Goal: Task Accomplishment & Management: Manage account settings

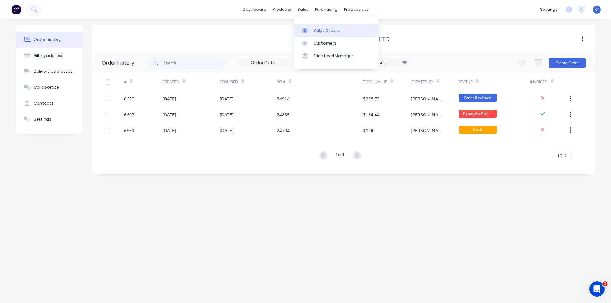
click at [317, 30] on div "Sales Orders" at bounding box center [326, 31] width 26 height 6
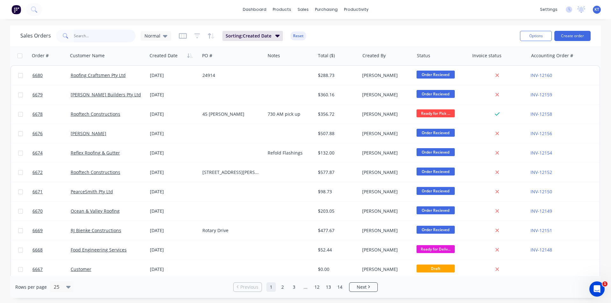
click at [98, 35] on input "text" at bounding box center [105, 36] width 62 height 13
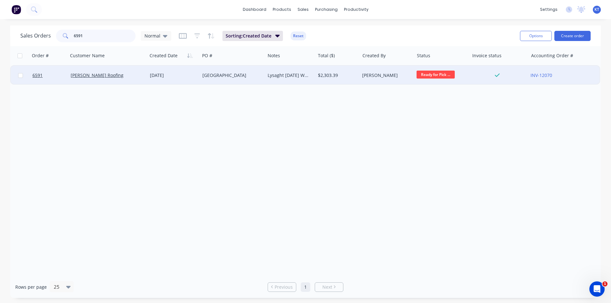
type input "6591"
click at [144, 77] on div "[PERSON_NAME] Roofing" at bounding box center [108, 75] width 74 height 6
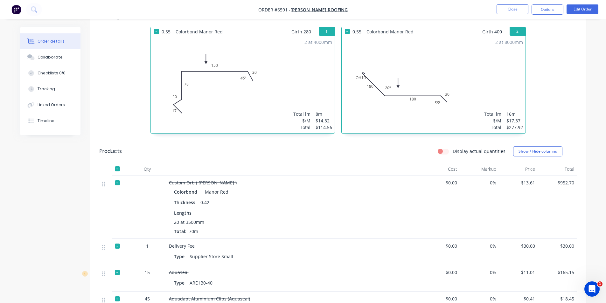
scroll to position [127, 0]
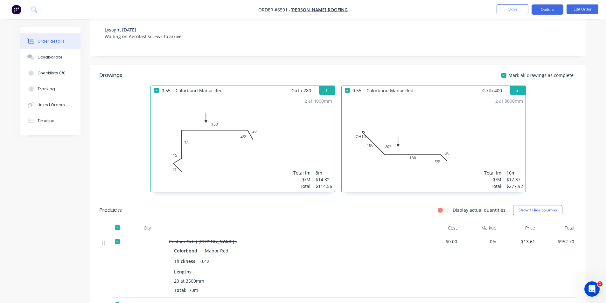
click at [552, 8] on button "Options" at bounding box center [548, 9] width 32 height 10
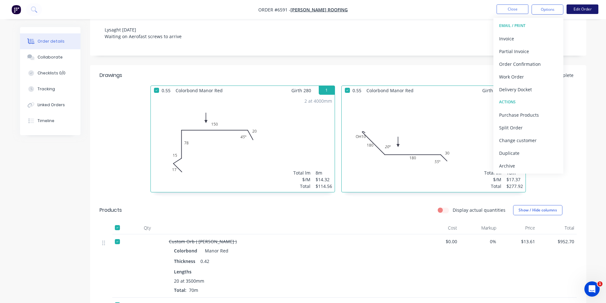
click at [582, 6] on button "Edit Order" at bounding box center [583, 9] width 32 height 10
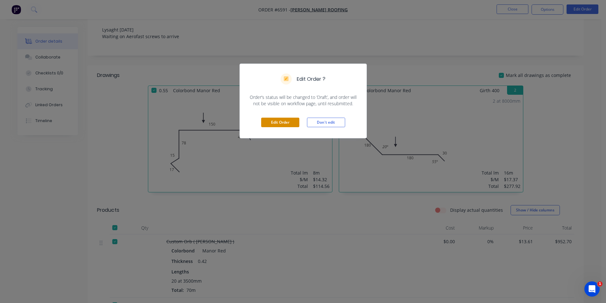
click at [278, 120] on button "Edit Order" at bounding box center [280, 123] width 38 height 10
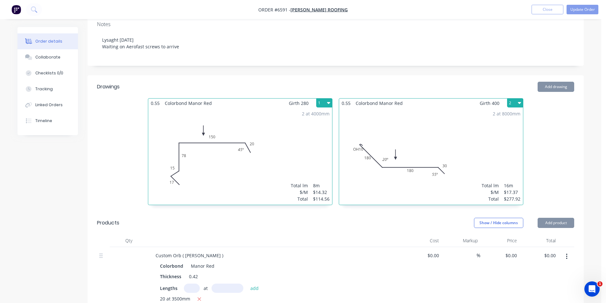
type input "$13.61"
type input "$952.70"
type input "$30.00"
type input "$11.01"
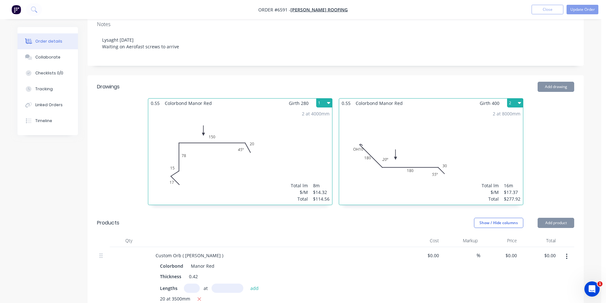
type input "$165.15"
type input "$0.41"
type input "$18.45"
type input "$363.63"
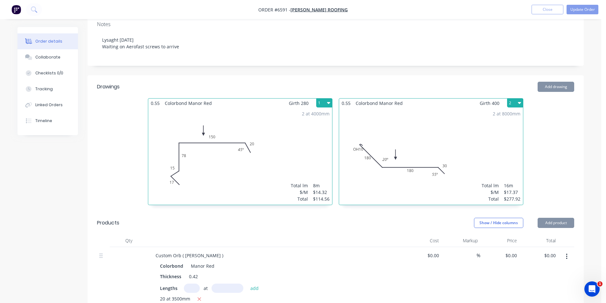
type input "$171.57"
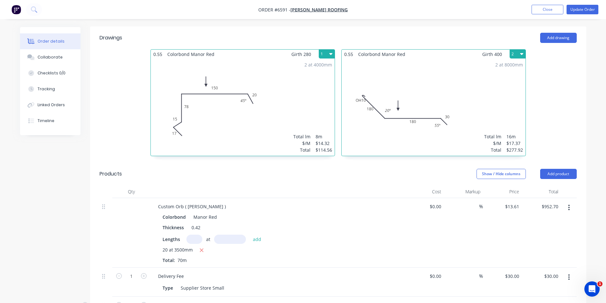
scroll to position [191, 0]
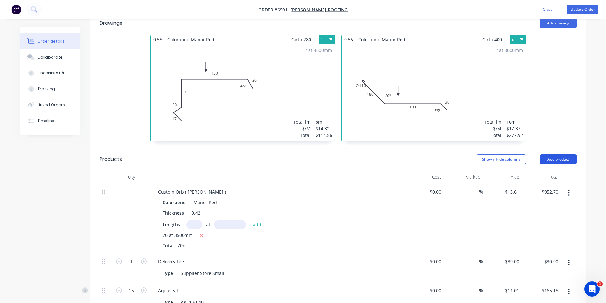
click at [560, 154] on button "Add product" at bounding box center [558, 159] width 37 height 10
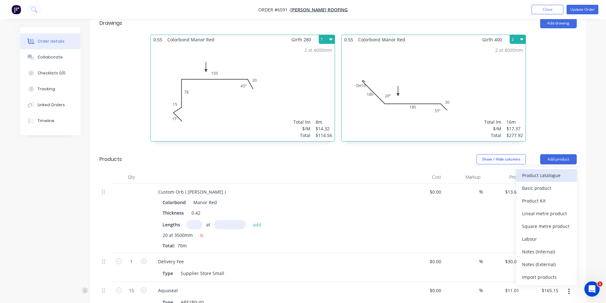
click at [551, 171] on div "Product catalogue" at bounding box center [546, 175] width 49 height 9
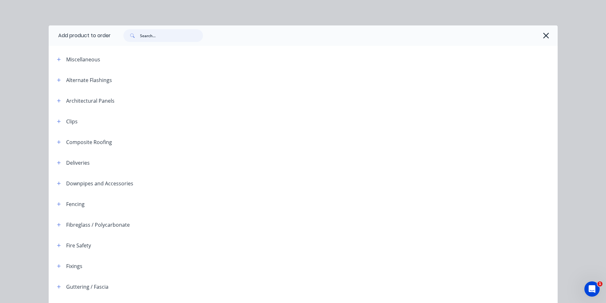
click at [151, 32] on input "text" at bounding box center [171, 35] width 63 height 13
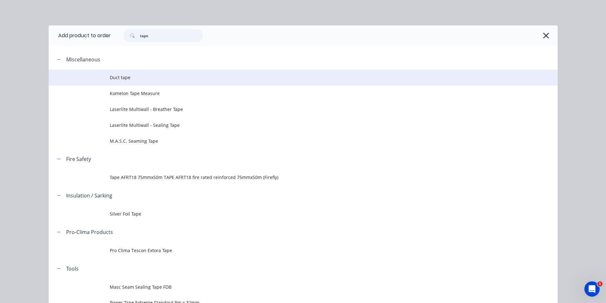
type input "tape"
click at [141, 79] on span "Duct tape" at bounding box center [289, 77] width 358 height 7
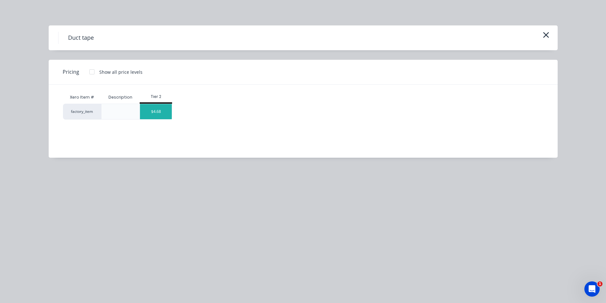
click at [161, 108] on div "$4.68" at bounding box center [156, 111] width 32 height 15
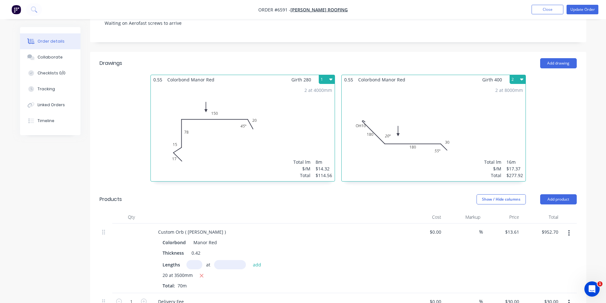
scroll to position [127, 0]
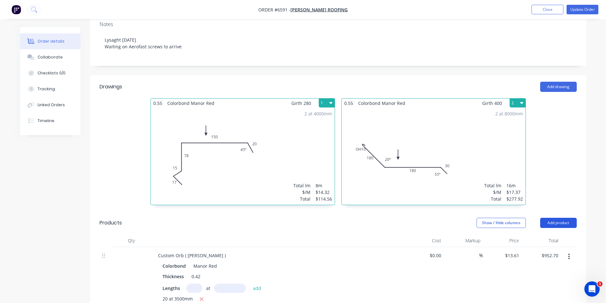
click at [567, 218] on button "Add product" at bounding box center [558, 223] width 37 height 10
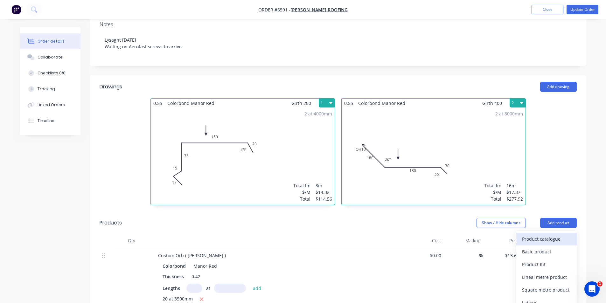
click at [539, 234] on div "Product catalogue" at bounding box center [546, 238] width 49 height 9
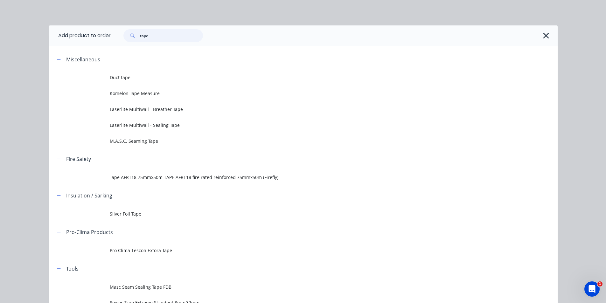
drag, startPoint x: 174, startPoint y: 37, endPoint x: 116, endPoint y: 34, distance: 57.9
click at [117, 34] on div "tape" at bounding box center [160, 35] width 86 height 13
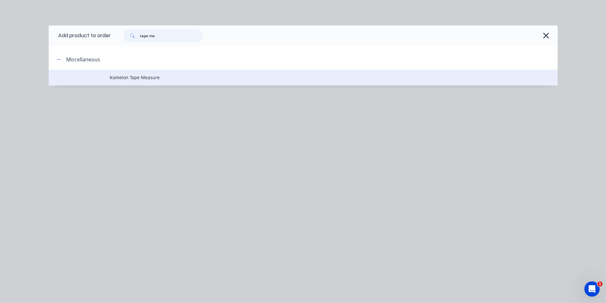
type input "tape me"
click at [116, 77] on span "Komelon Tape Measure" at bounding box center [289, 77] width 358 height 7
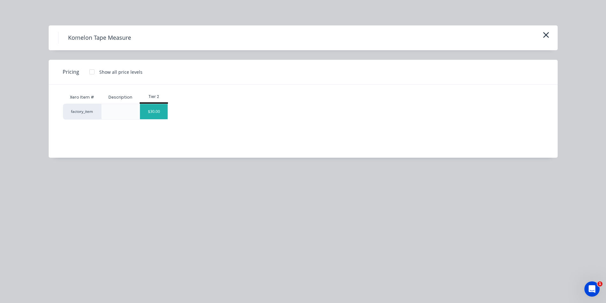
click at [158, 110] on div "$30.00" at bounding box center [154, 111] width 28 height 15
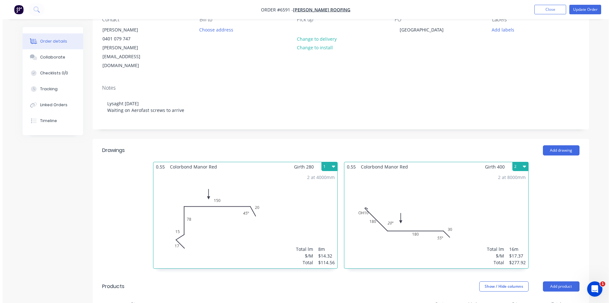
scroll to position [0, 0]
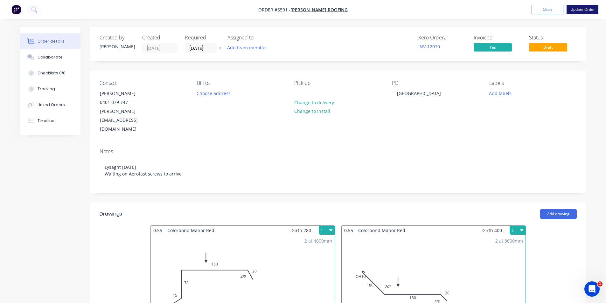
click at [582, 13] on button "Update Order" at bounding box center [583, 10] width 32 height 10
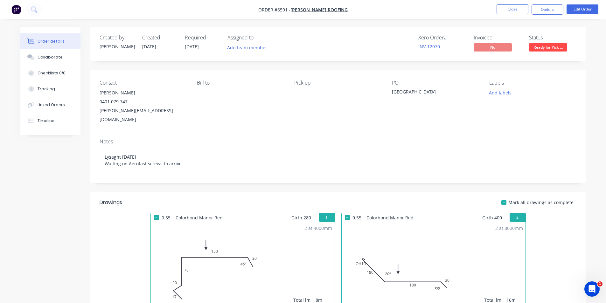
click at [540, 0] on nav "Order #6591 - [PERSON_NAME] Roofing Close Options Edit Order" at bounding box center [303, 9] width 606 height 19
click at [540, 8] on button "Options" at bounding box center [548, 9] width 32 height 10
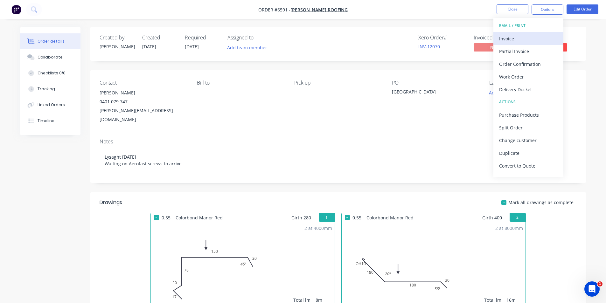
click at [524, 40] on div "Invoice" at bounding box center [528, 38] width 59 height 9
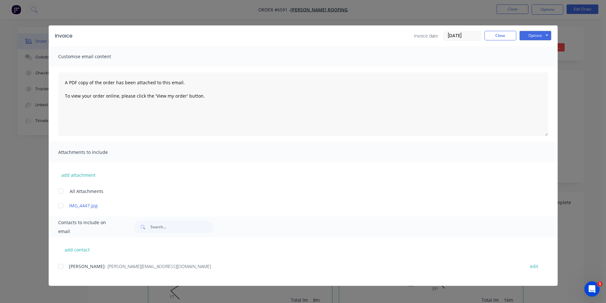
click at [63, 266] on div at bounding box center [60, 266] width 13 height 13
click at [540, 36] on button "Options" at bounding box center [535, 36] width 32 height 10
click at [540, 66] on button "Email" at bounding box center [539, 68] width 41 height 10
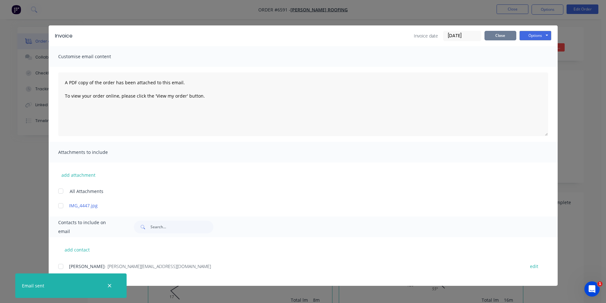
click at [498, 39] on button "Close" at bounding box center [500, 36] width 32 height 10
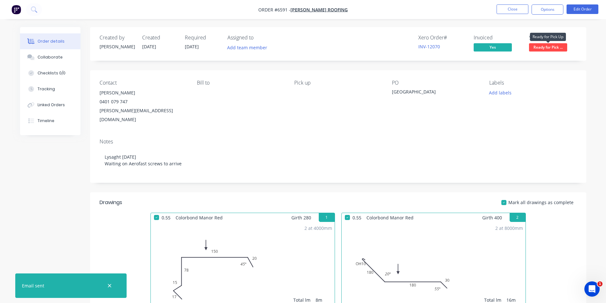
click at [536, 49] on span "Ready for Pick ..." at bounding box center [548, 47] width 38 height 8
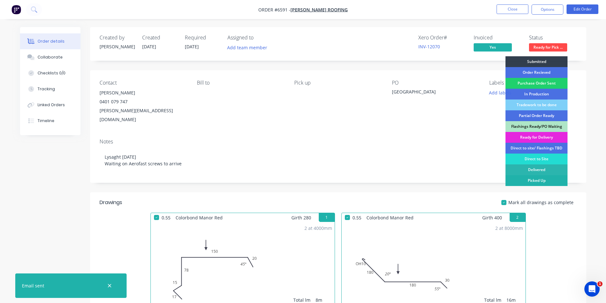
click at [539, 179] on div "Picked Up" at bounding box center [536, 180] width 62 height 11
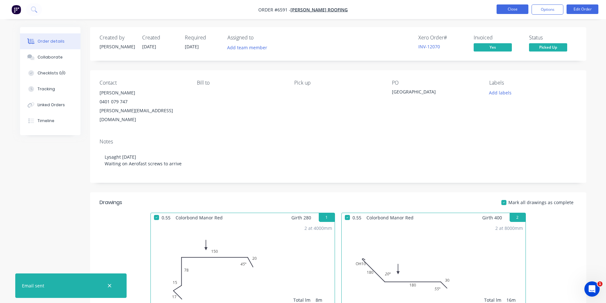
click at [508, 10] on button "Close" at bounding box center [513, 9] width 32 height 10
